Goal: Ask a question: Seek information or help from site administrators or community

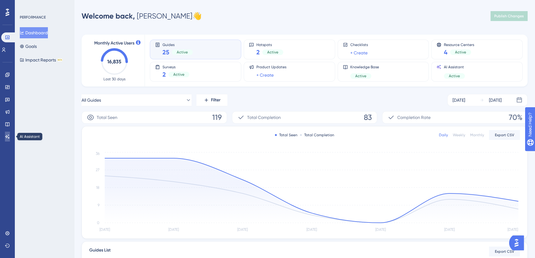
click at [8, 137] on icon at bounding box center [7, 136] width 5 height 5
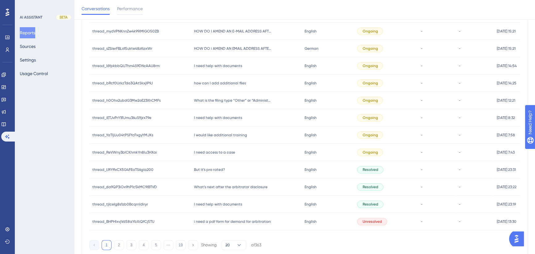
scroll to position [242, 0]
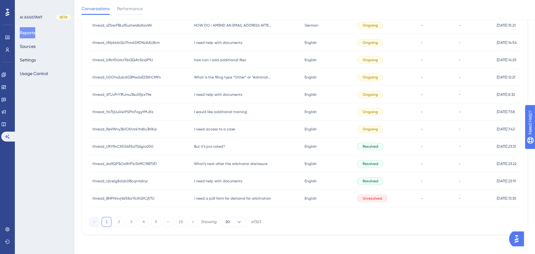
click at [207, 145] on span "But it’s pro rated?" at bounding box center [209, 146] width 31 height 5
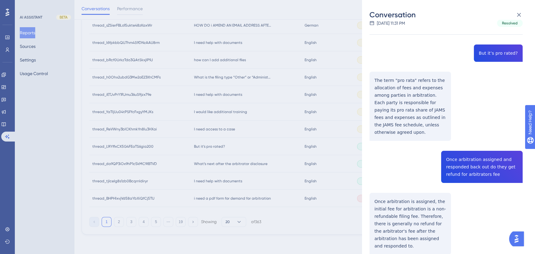
scroll to position [41, 0]
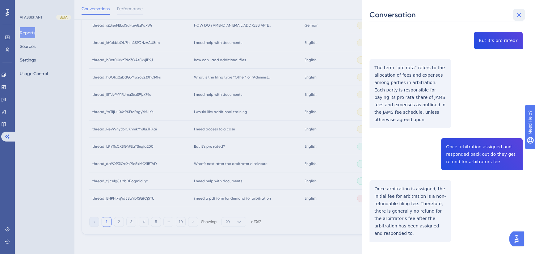
click at [513, 12] on button at bounding box center [519, 15] width 12 height 12
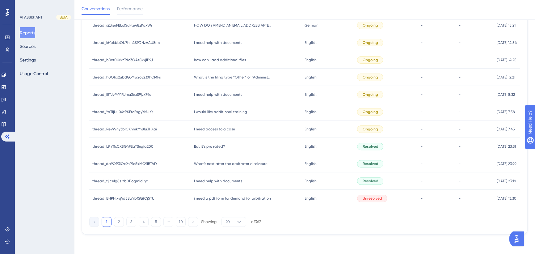
click at [222, 164] on span "What’s next after the arbitrator disclosure" at bounding box center [231, 163] width 74 height 5
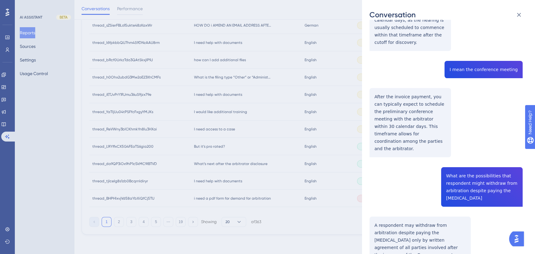
scroll to position [677, 0]
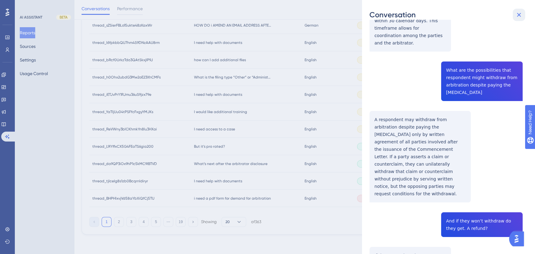
click at [518, 16] on icon at bounding box center [518, 14] width 7 height 7
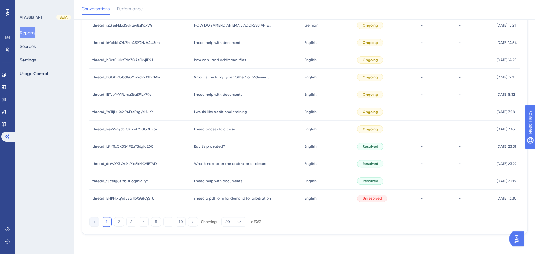
click at [224, 197] on span "i need a pdf form for demand for arbitration" at bounding box center [232, 198] width 77 height 5
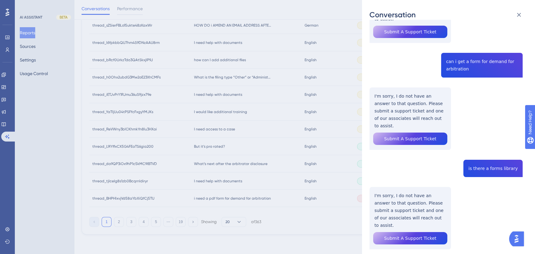
scroll to position [0, 0]
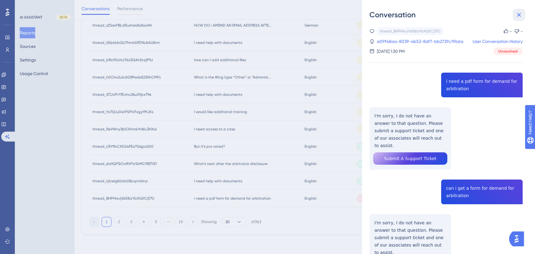
click at [519, 15] on icon at bounding box center [519, 15] width 4 height 4
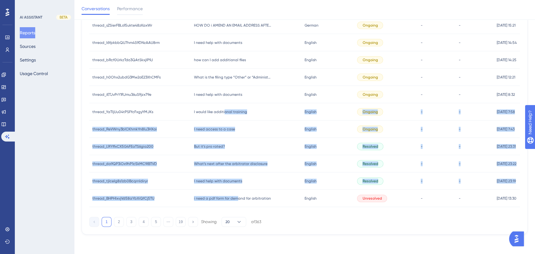
drag, startPoint x: 221, startPoint y: 116, endPoint x: 401, endPoint y: 164, distance: 185.8
